Goal: Navigation & Orientation: Find specific page/section

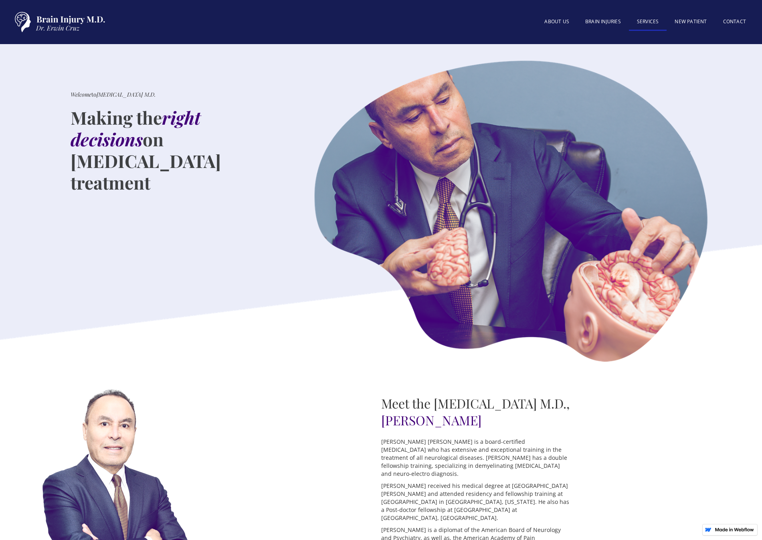
click at [654, 21] on link "SERVICES" at bounding box center [648, 22] width 38 height 17
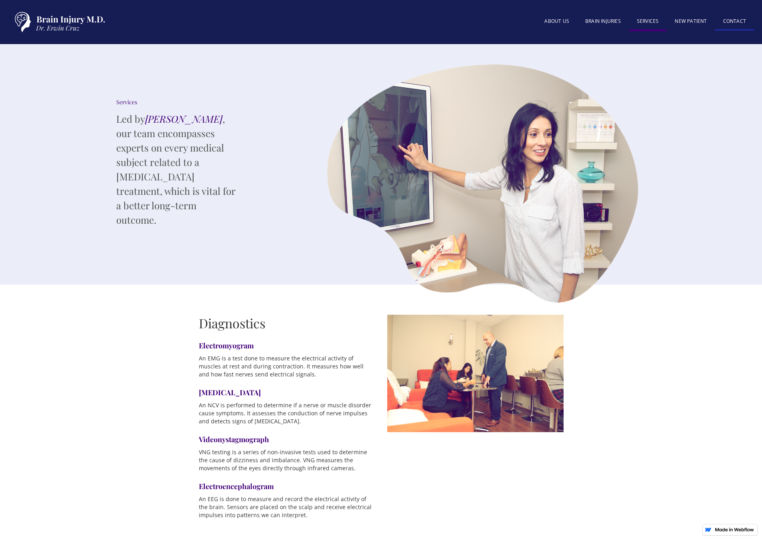
click at [741, 19] on link "Contact" at bounding box center [734, 21] width 39 height 17
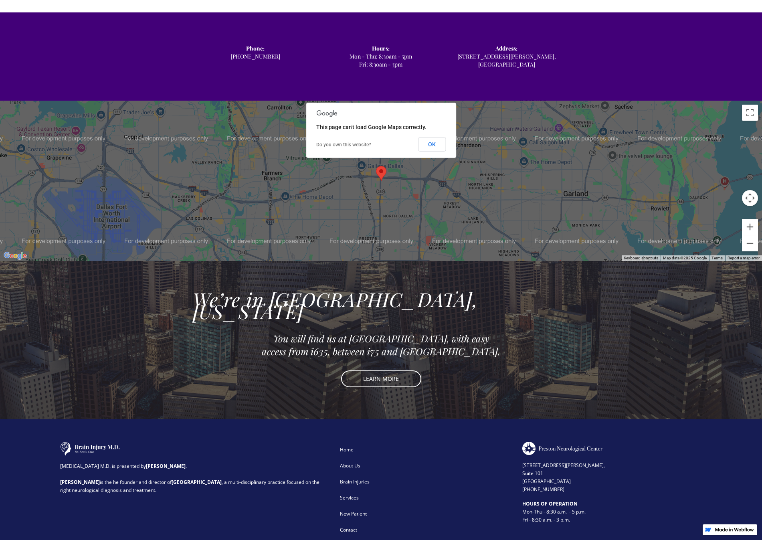
scroll to position [487, 0]
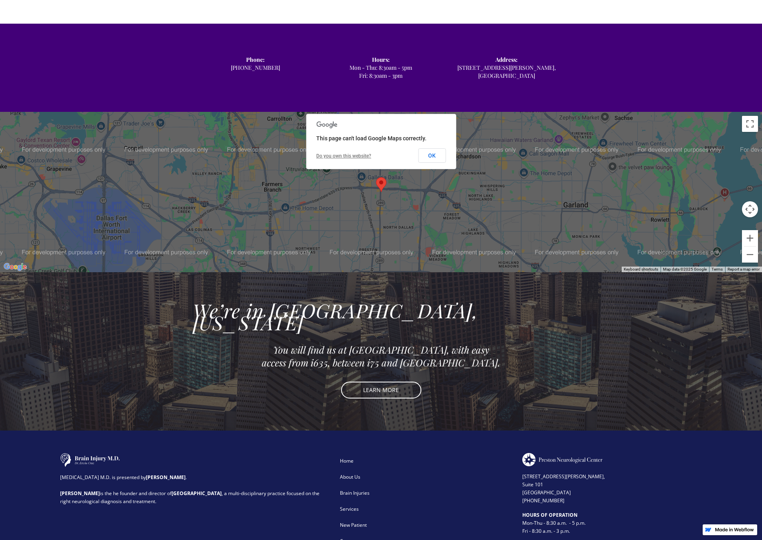
click at [601, 227] on div at bounding box center [381, 192] width 762 height 160
click at [444, 148] on button "OK" at bounding box center [432, 155] width 28 height 14
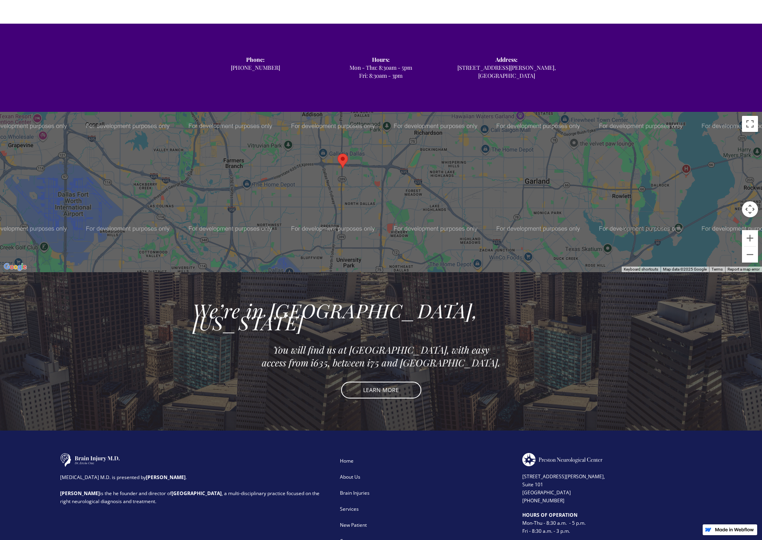
drag, startPoint x: 609, startPoint y: 169, endPoint x: 616, endPoint y: 157, distance: 13.8
click at [600, 157] on div at bounding box center [381, 192] width 762 height 160
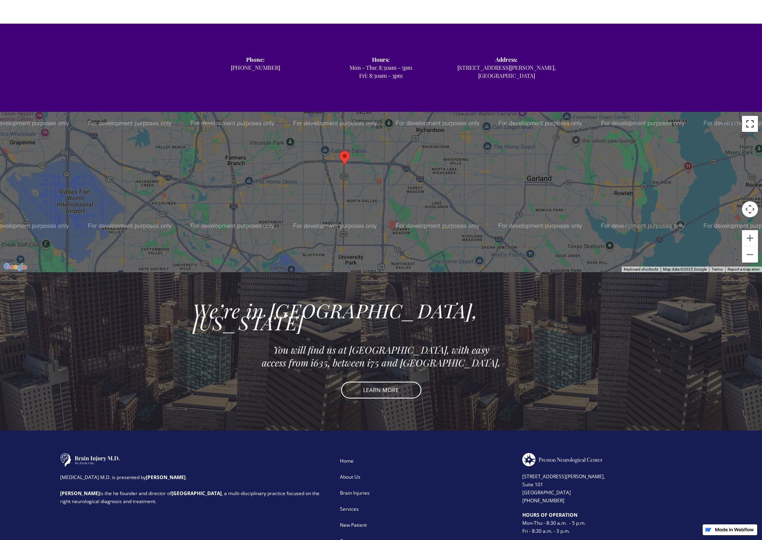
click at [756, 116] on button "Toggle fullscreen view" at bounding box center [750, 124] width 16 height 16
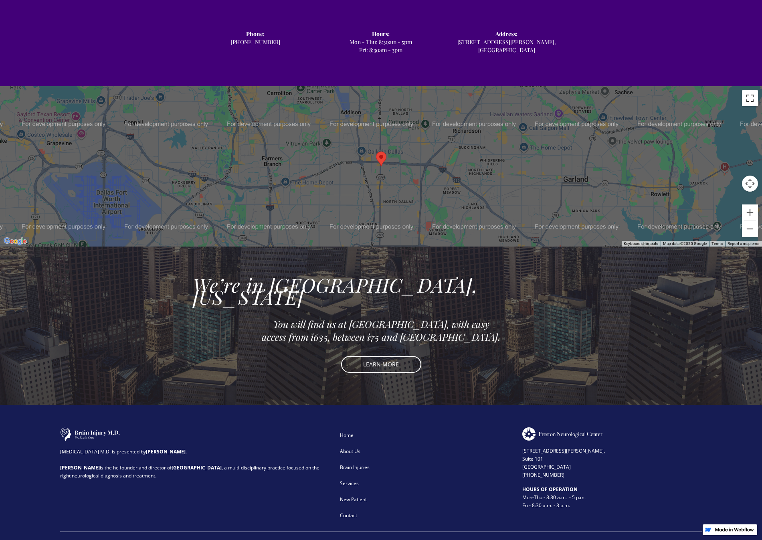
scroll to position [527, 0]
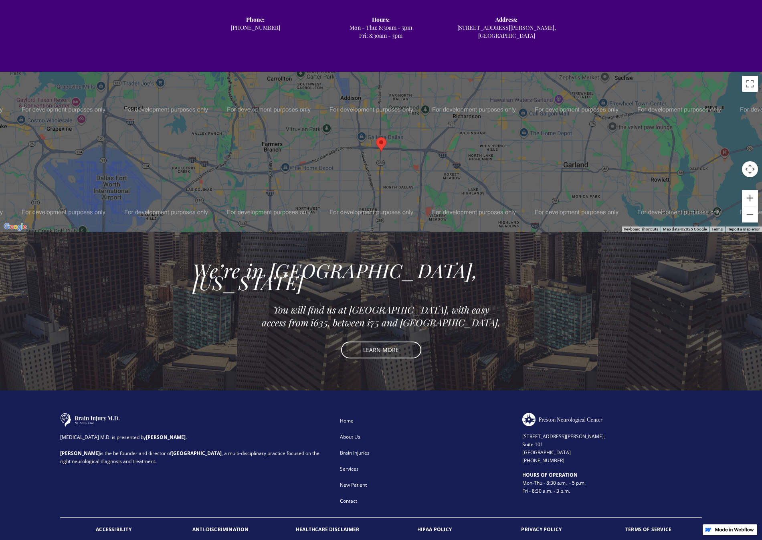
click at [553, 413] on img at bounding box center [562, 419] width 80 height 13
click at [597, 413] on img at bounding box center [562, 419] width 80 height 13
click at [413, 390] on div "Brain Injury M.D. is presented by Dr. Erwin Cruz . Dr. Cruz is the he founder a…" at bounding box center [381, 476] width 762 height 173
drag, startPoint x: 521, startPoint y: 438, endPoint x: 558, endPoint y: 439, distance: 36.9
click at [558, 439] on div "Brain Injury M.D. is presented by Dr. Erwin Cruz . Dr. Cruz is the he founder a…" at bounding box center [380, 461] width 641 height 96
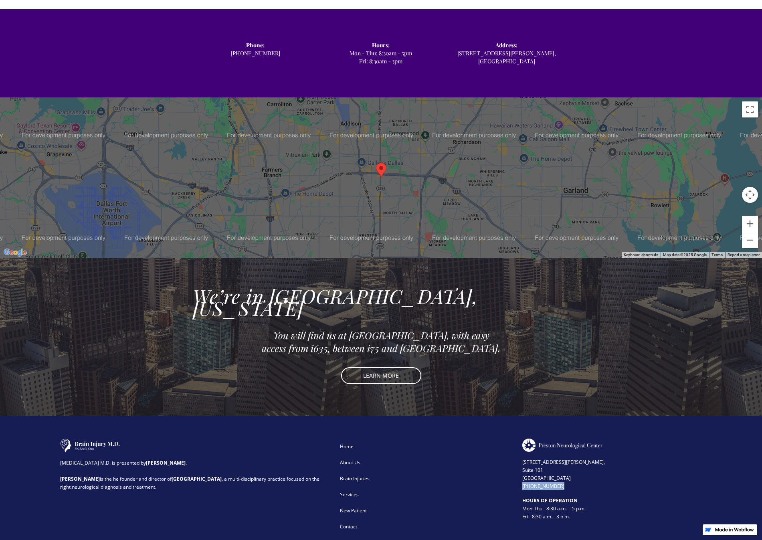
scroll to position [487, 0]
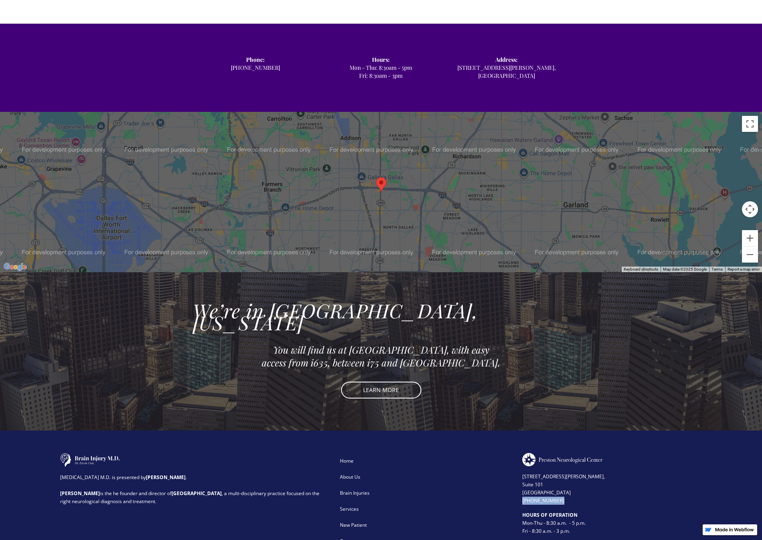
click at [439, 489] on div "Brain Injuries" at bounding box center [425, 493] width 171 height 8
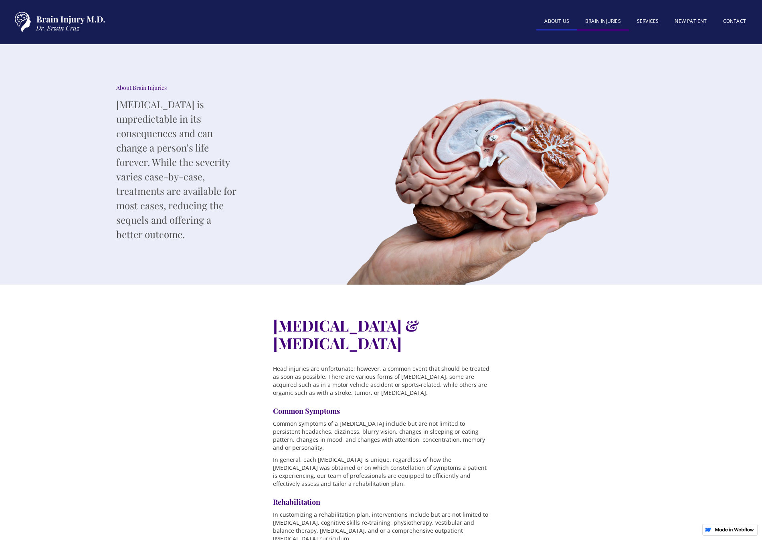
click at [557, 24] on link "About US" at bounding box center [556, 21] width 41 height 17
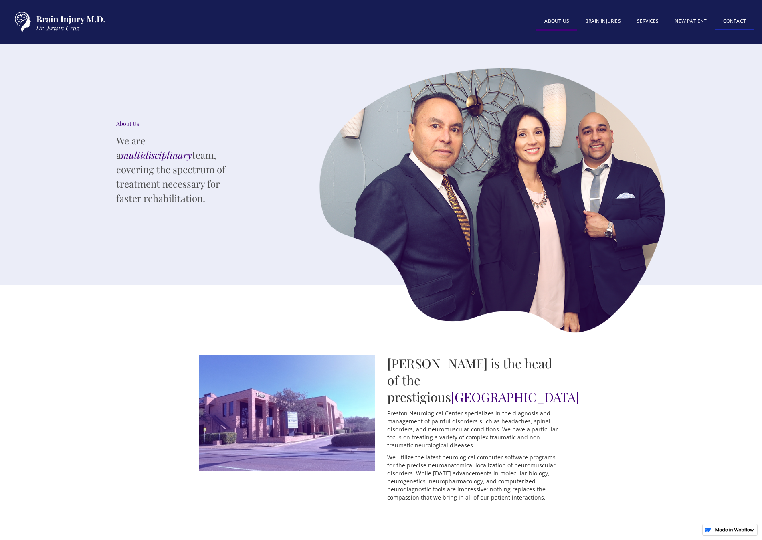
click at [739, 19] on link "Contact" at bounding box center [734, 21] width 39 height 17
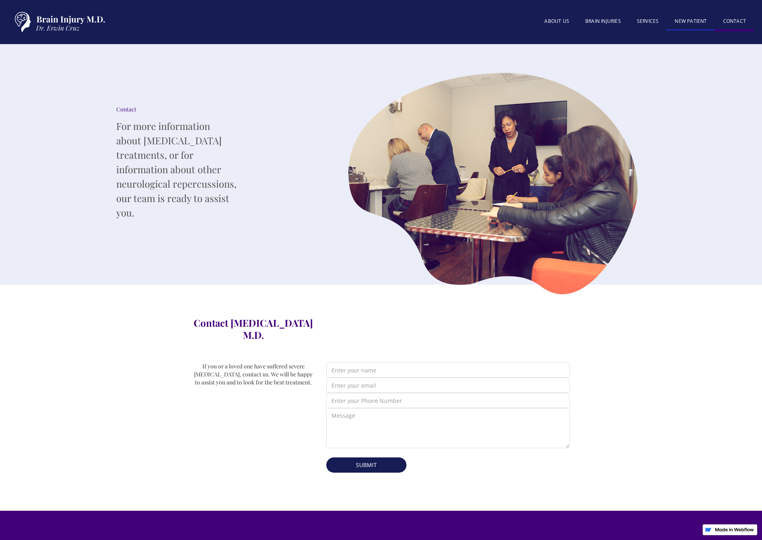
click at [682, 20] on link "New patient" at bounding box center [690, 21] width 48 height 17
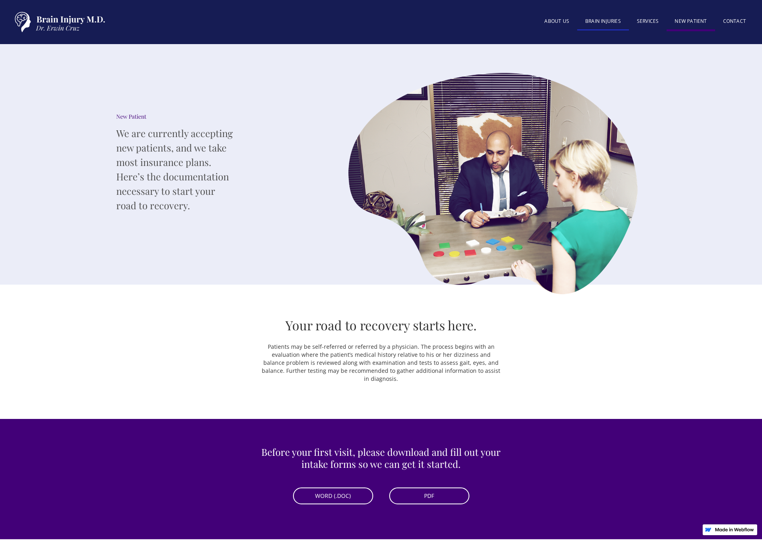
click at [608, 26] on link "BRAIN INJURIES" at bounding box center [603, 21] width 52 height 17
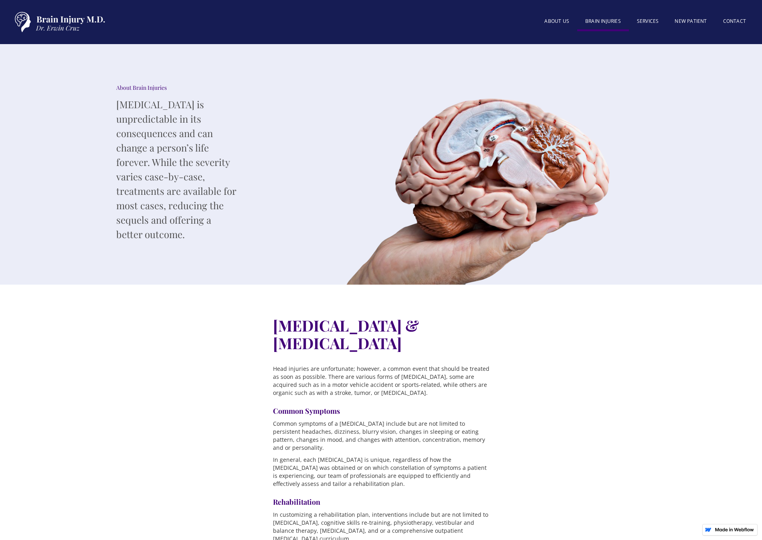
click at [557, 20] on link "About US" at bounding box center [556, 21] width 41 height 16
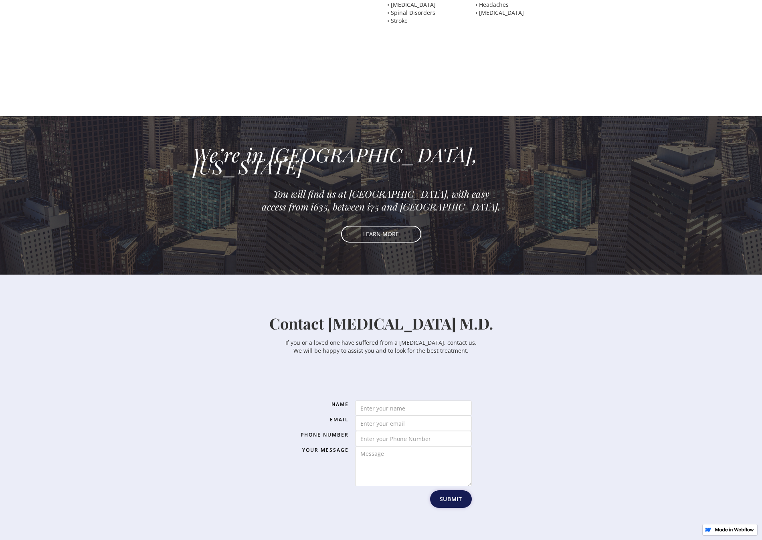
scroll to position [1042, 0]
